Goal: Navigation & Orientation: Find specific page/section

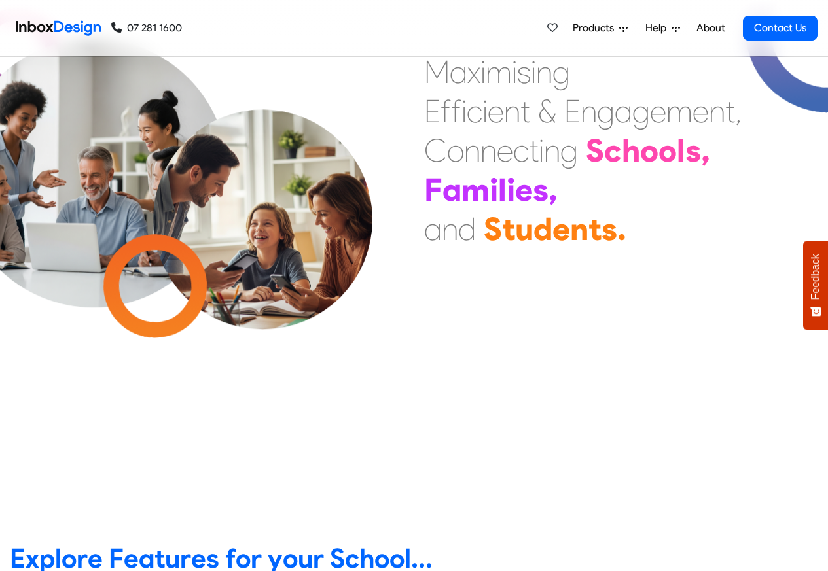
scroll to position [79, 0]
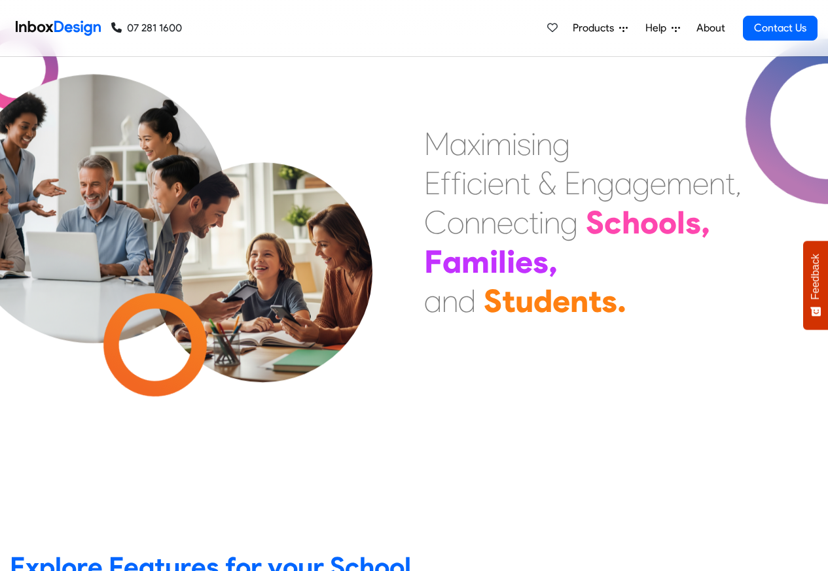
click at [603, 28] on span "Products" at bounding box center [596, 28] width 46 height 16
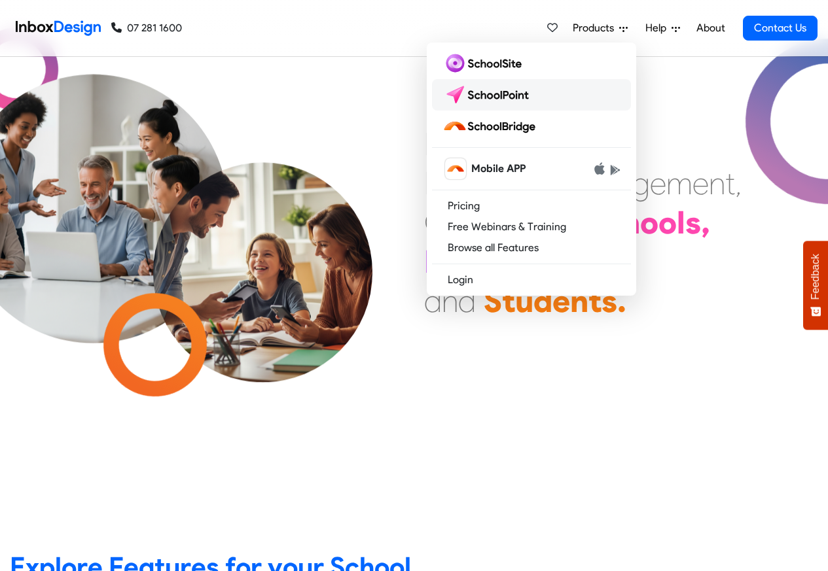
click at [473, 97] on img at bounding box center [488, 94] width 92 height 21
